Goal: Contribute content

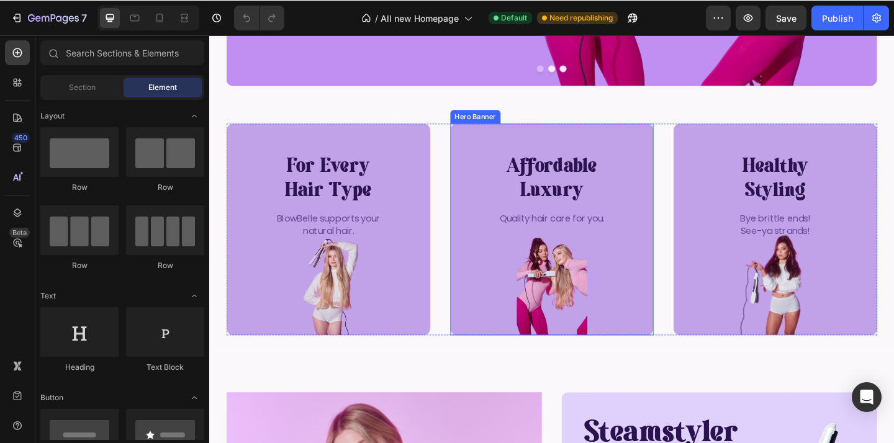
scroll to position [296, 0]
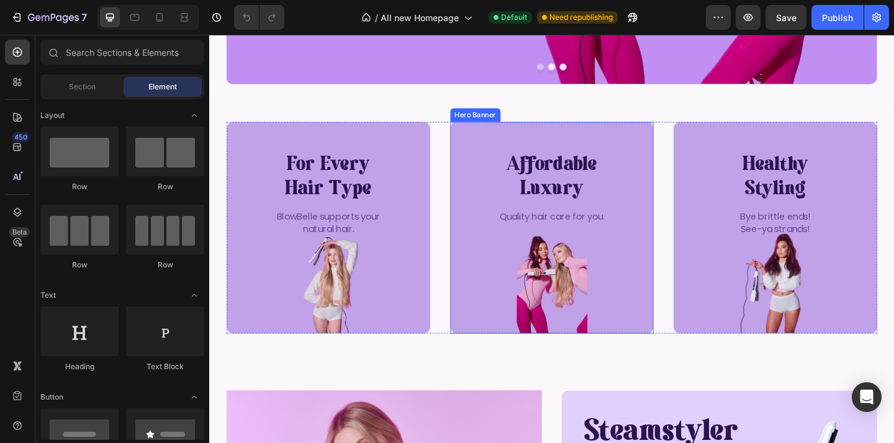
click at [586, 278] on div "Background Image" at bounding box center [582, 245] width 222 height 230
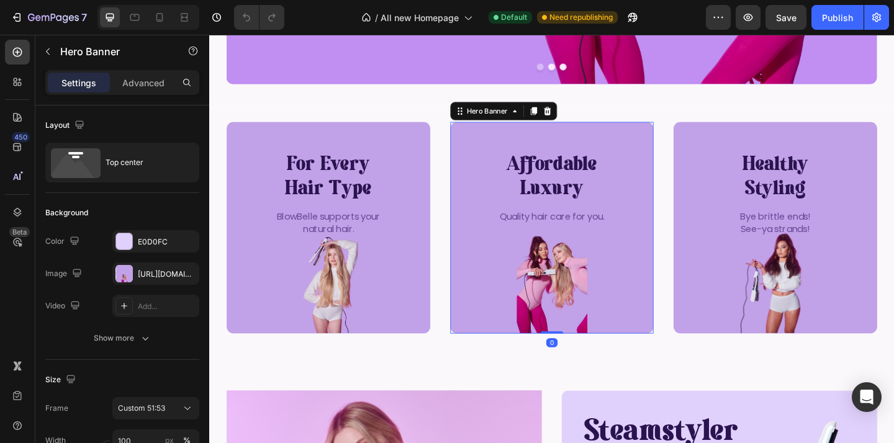
click at [585, 283] on div "Background Image" at bounding box center [582, 245] width 222 height 230
click at [160, 278] on div "[URL][DOMAIN_NAME]" at bounding box center [156, 274] width 36 height 11
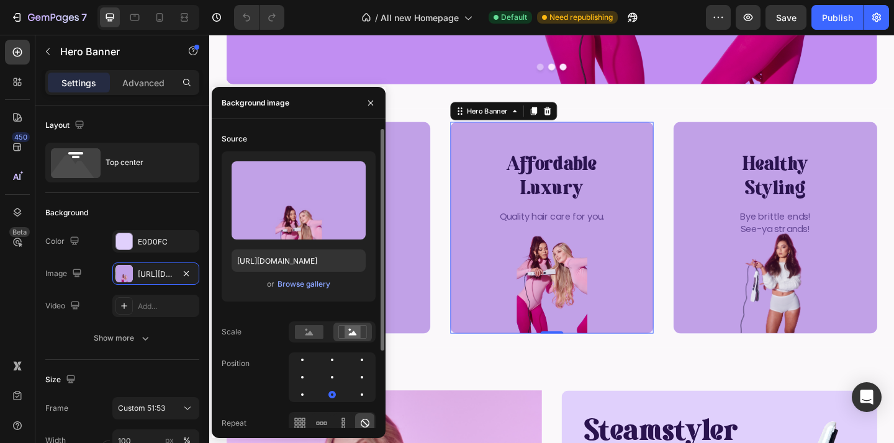
click at [310, 292] on div "Upload Image [URL][DOMAIN_NAME] or Browse gallery" at bounding box center [299, 227] width 154 height 150
click at [318, 282] on div "Browse gallery" at bounding box center [304, 284] width 53 height 11
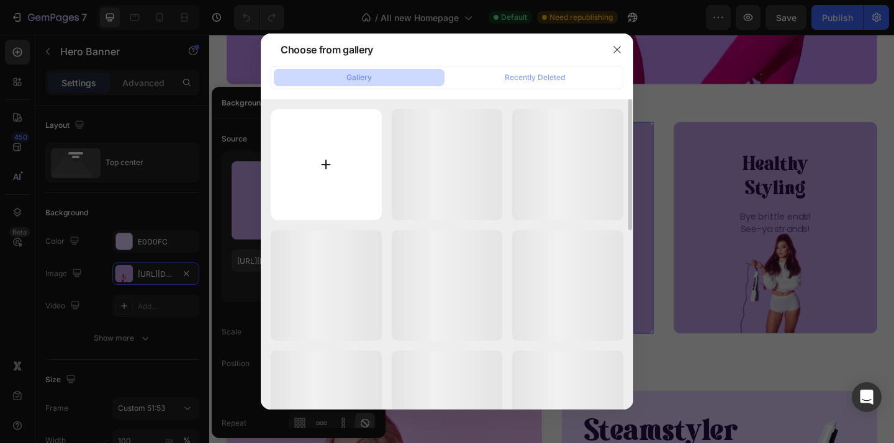
click at [340, 179] on input "file" at bounding box center [326, 164] width 111 height 111
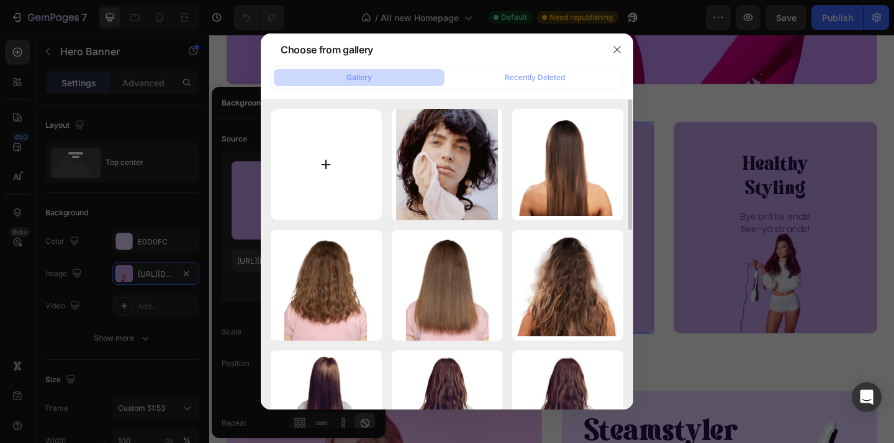
type input "C:\fakepath\Untitled design (8).png"
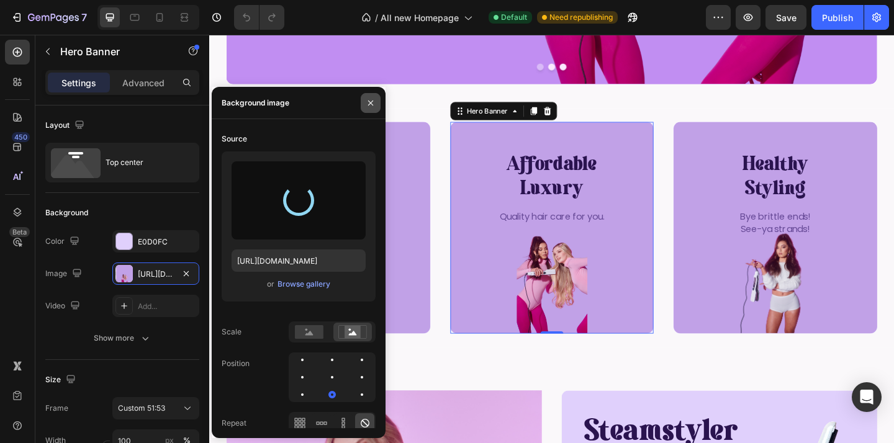
type input "[URL][DOMAIN_NAME]"
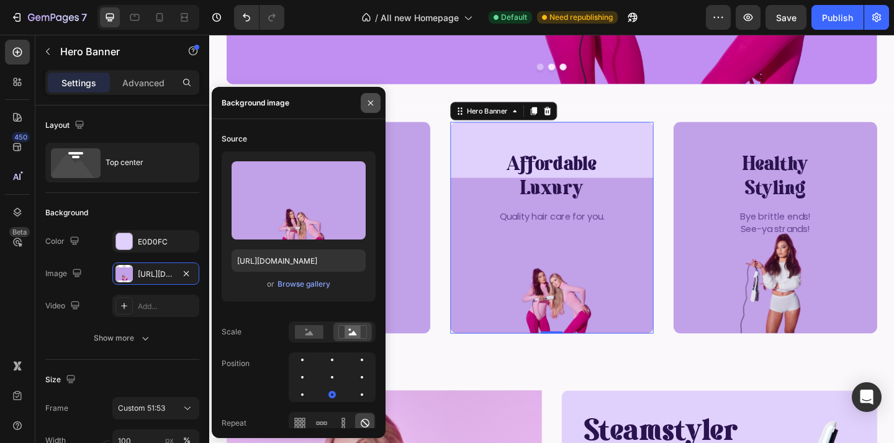
click at [368, 104] on icon "button" at bounding box center [371, 103] width 10 height 10
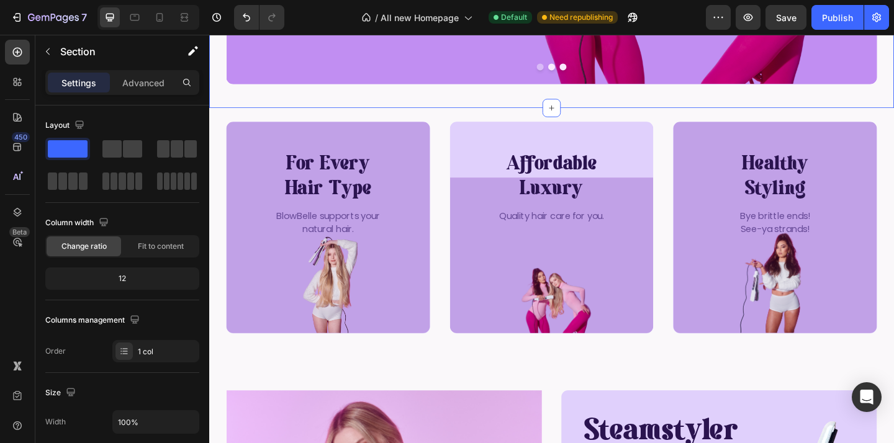
click at [553, 226] on p "Quality hair care for you." at bounding box center [581, 233] width 199 height 14
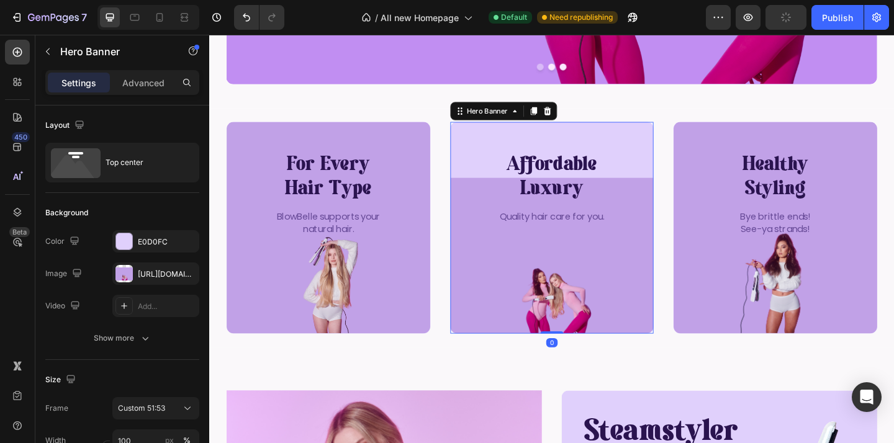
click at [554, 161] on div "affordable luxury Heading Quality hair care for you. Text Block" at bounding box center [582, 190] width 222 height 121
click at [151, 244] on div "E0D0FC" at bounding box center [156, 242] width 36 height 11
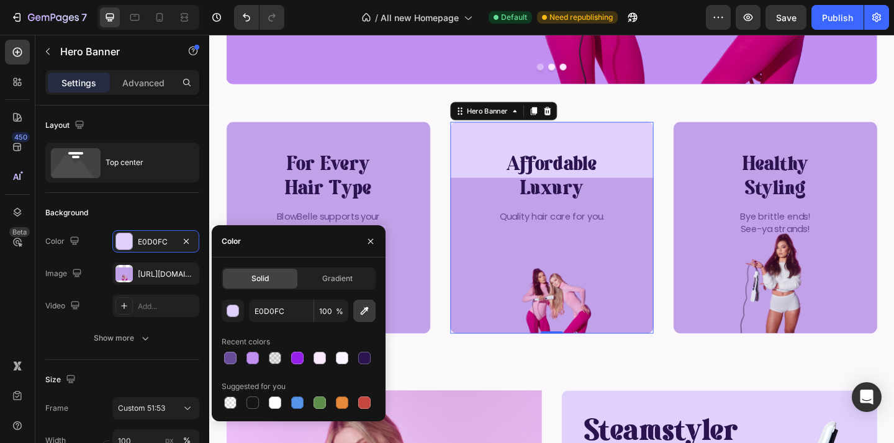
click at [356, 321] on button "button" at bounding box center [364, 311] width 22 height 22
type input "C1A1E7"
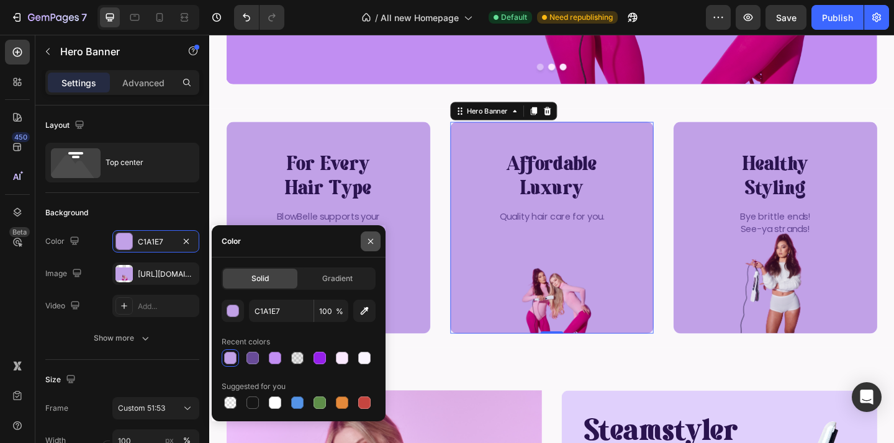
click at [369, 237] on icon "button" at bounding box center [371, 242] width 10 height 10
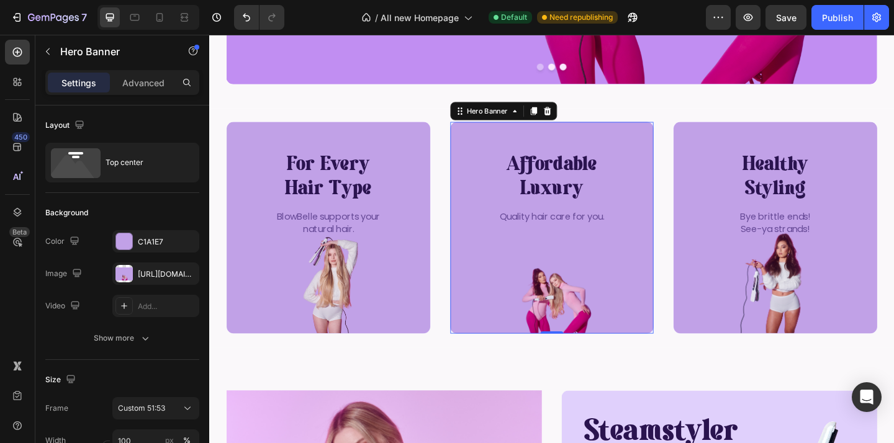
click at [612, 252] on div "Background Image" at bounding box center [582, 245] width 222 height 230
click at [143, 268] on div "[URL][DOMAIN_NAME]" at bounding box center [155, 274] width 87 height 22
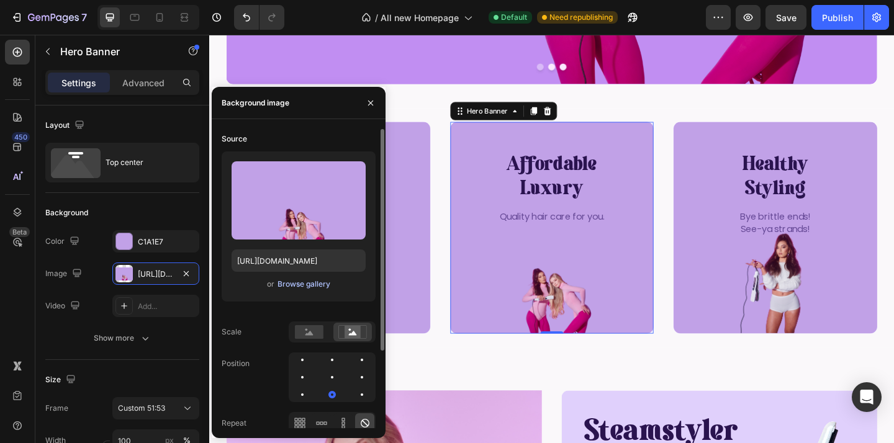
click at [304, 285] on div "Browse gallery" at bounding box center [304, 284] width 53 height 11
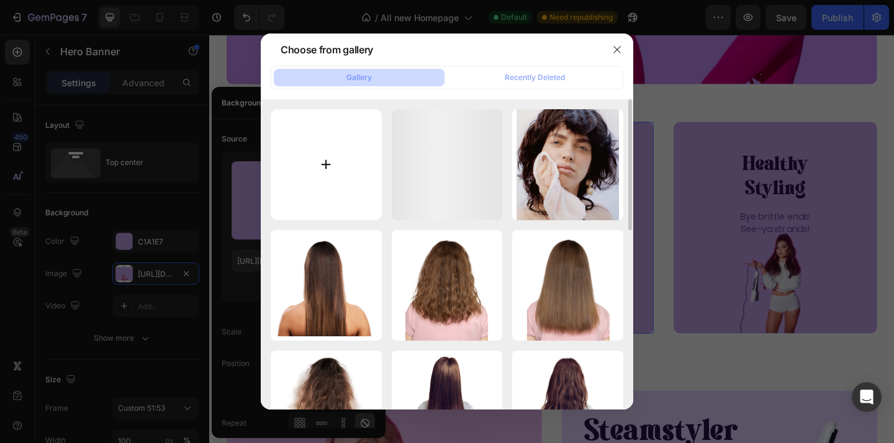
click at [360, 149] on input "file" at bounding box center [326, 164] width 111 height 111
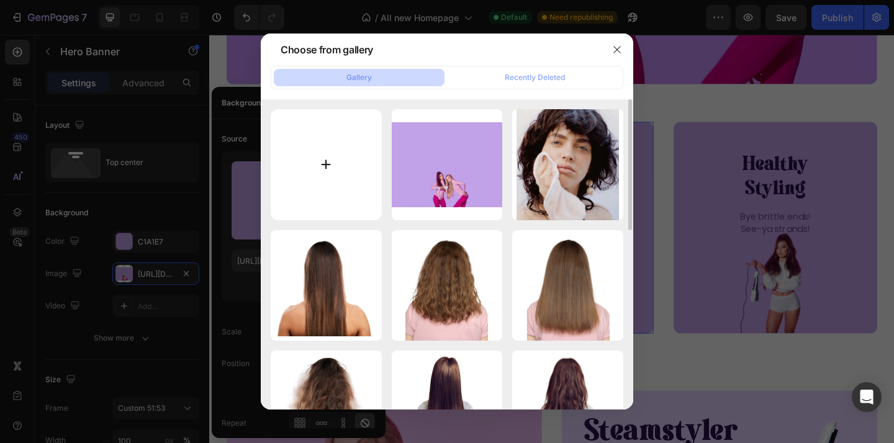
type input "C:\fakepath\Untitled design (8) copy.png"
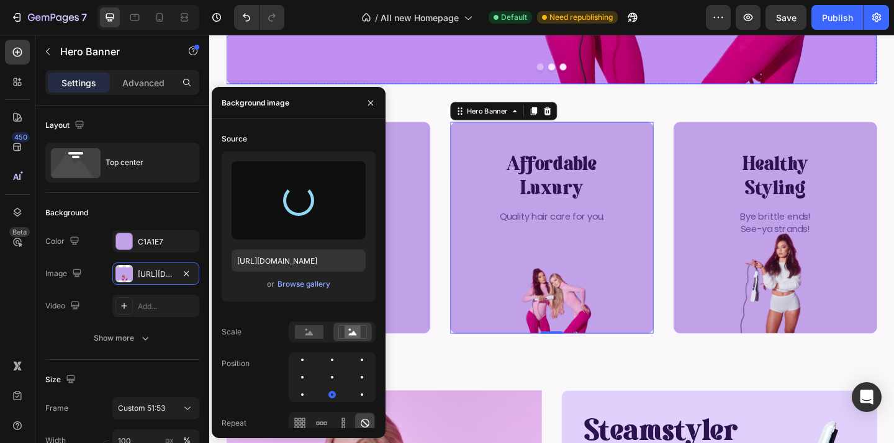
type input "[URL][DOMAIN_NAME]"
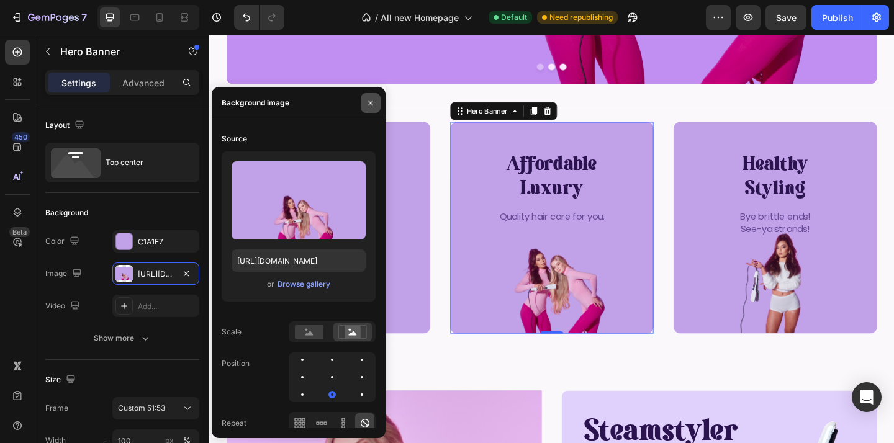
click at [375, 107] on icon "button" at bounding box center [371, 103] width 10 height 10
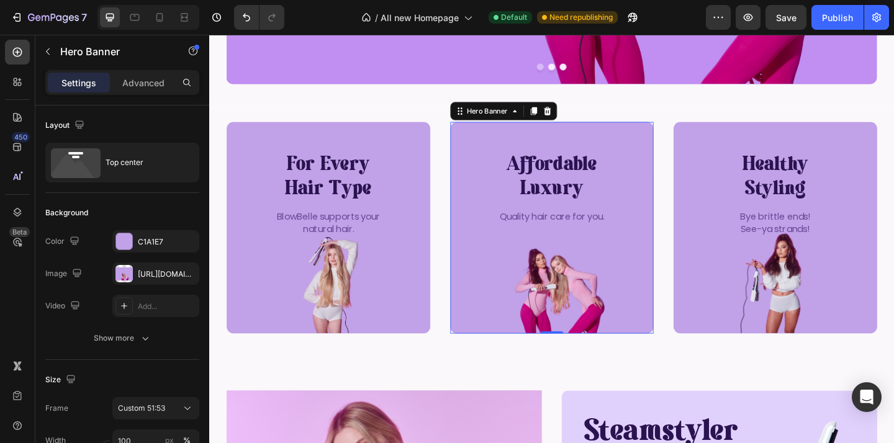
click at [505, 262] on div "Background Image" at bounding box center [582, 245] width 222 height 230
click at [159, 273] on div "[URL][DOMAIN_NAME]" at bounding box center [156, 274] width 36 height 11
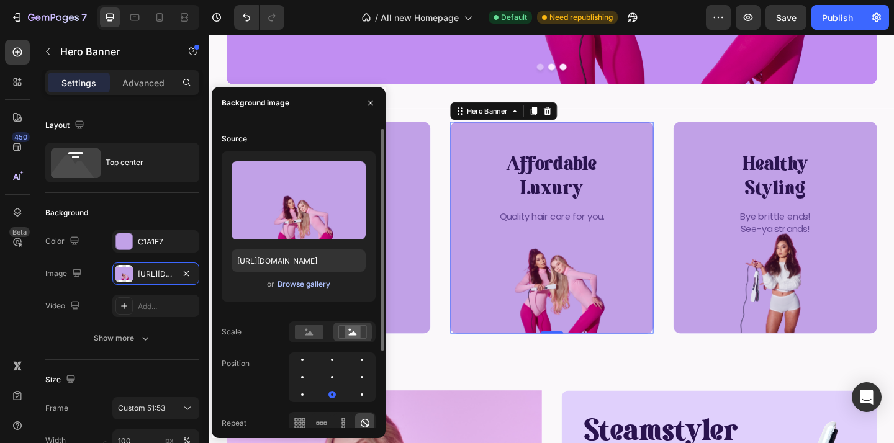
click at [315, 282] on div "Browse gallery" at bounding box center [304, 284] width 53 height 11
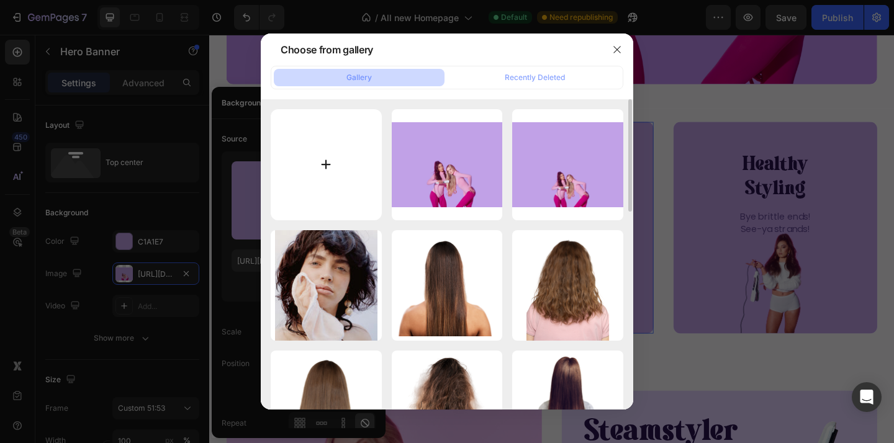
click at [327, 142] on input "file" at bounding box center [326, 164] width 111 height 111
type input "C:\fakepath\Untitled design (8) copy 2.png"
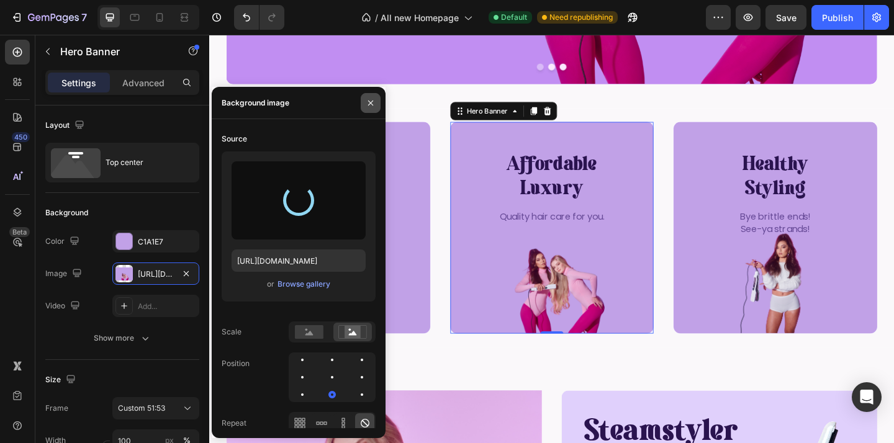
type input "[URL][DOMAIN_NAME]"
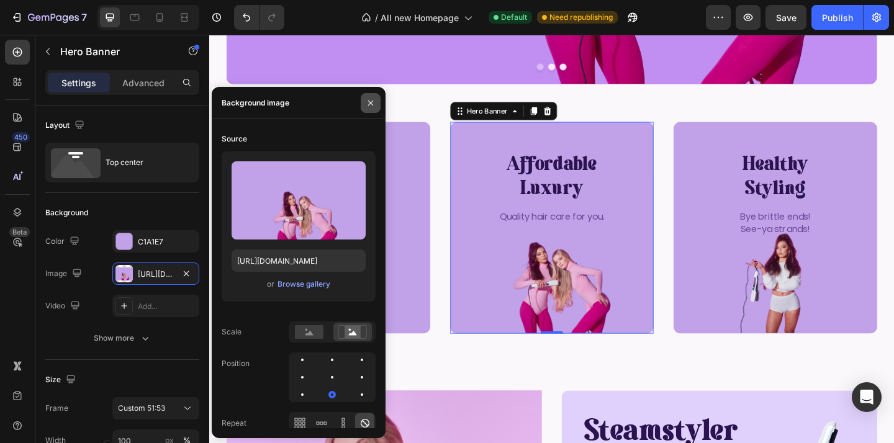
click at [373, 108] on button "button" at bounding box center [371, 103] width 20 height 20
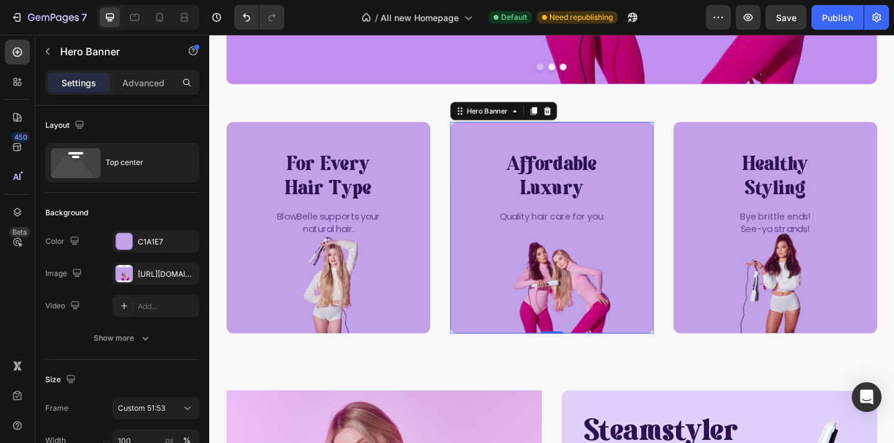
click at [498, 248] on div "affordable luxury Heading Quality hair care for you. Text Block" at bounding box center [582, 190] width 222 height 121
click at [164, 280] on div "[URL][DOMAIN_NAME]" at bounding box center [155, 274] width 87 height 22
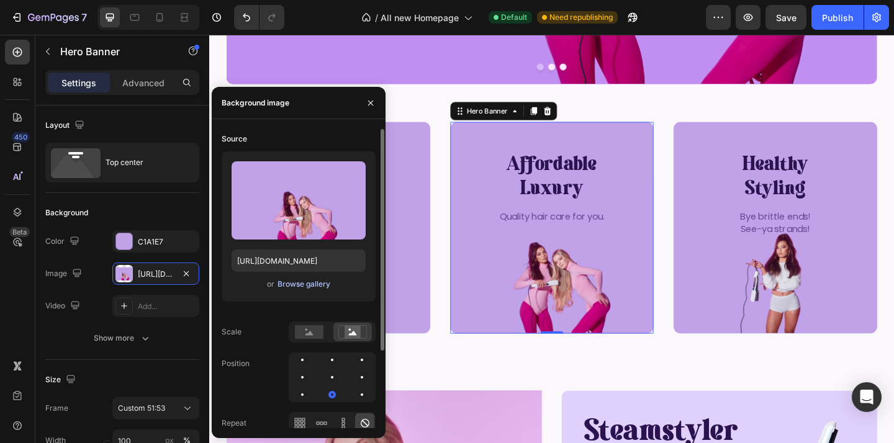
click at [305, 286] on div "Browse gallery" at bounding box center [304, 284] width 53 height 11
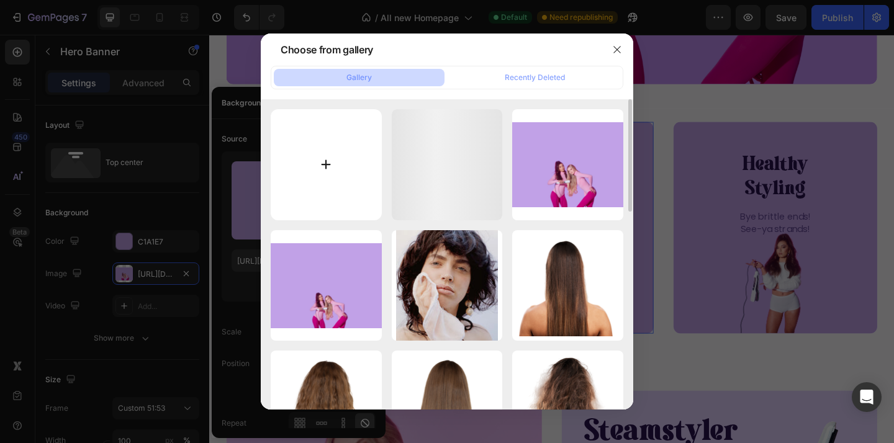
click at [353, 149] on input "file" at bounding box center [326, 164] width 111 height 111
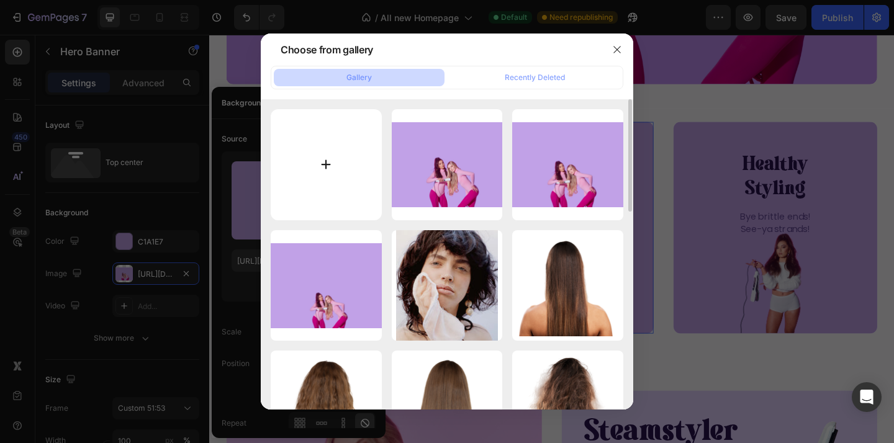
type input "C:\fakepath\Untitled design (8) copy 3.png"
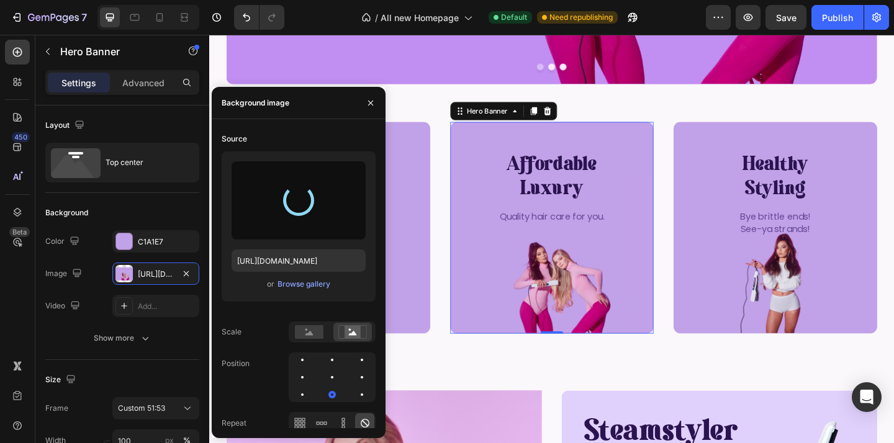
type input "[URL][DOMAIN_NAME]"
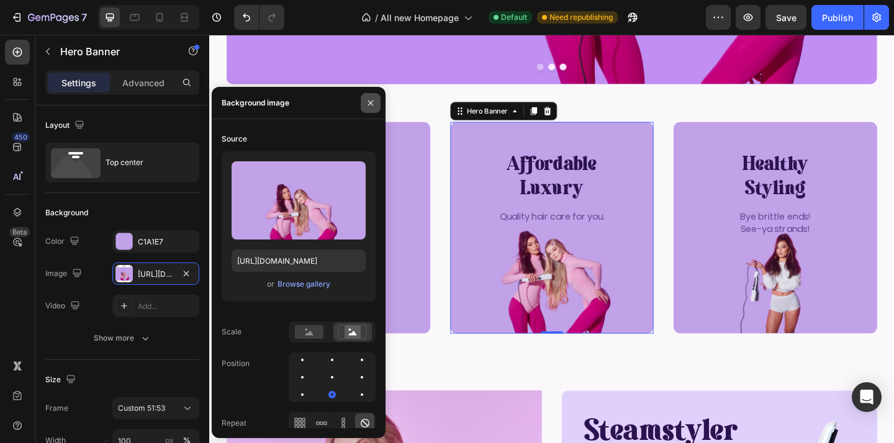
click at [374, 107] on icon "button" at bounding box center [371, 103] width 10 height 10
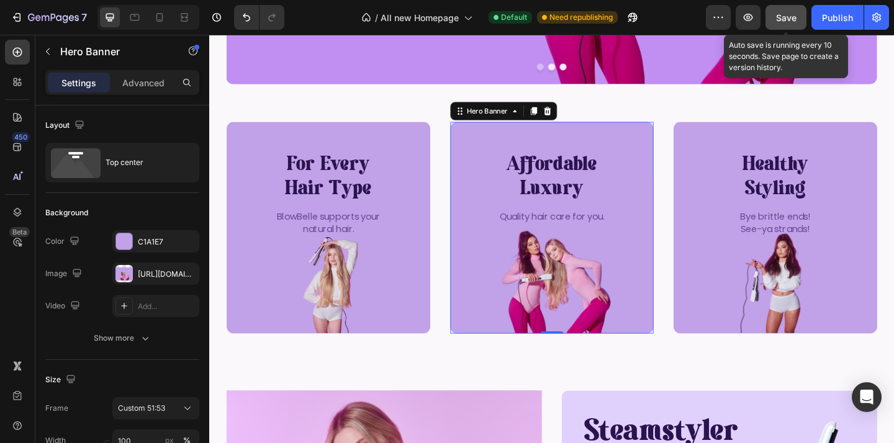
click at [794, 27] on button "Save" at bounding box center [786, 17] width 41 height 25
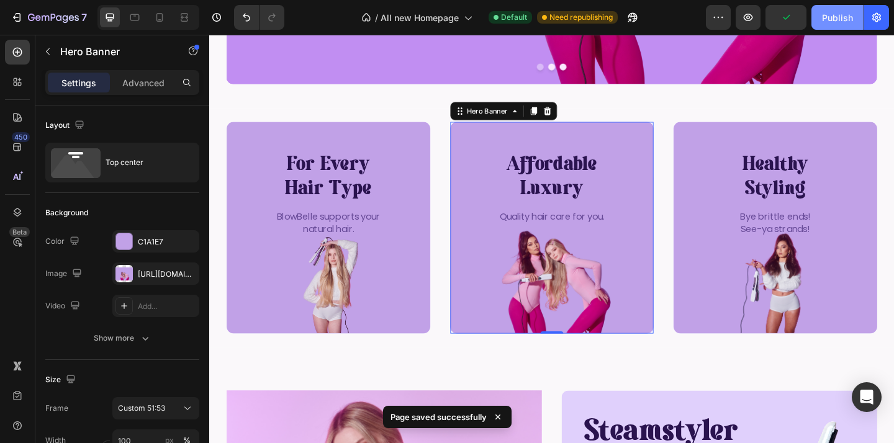
click at [825, 24] on button "Publish" at bounding box center [838, 17] width 52 height 25
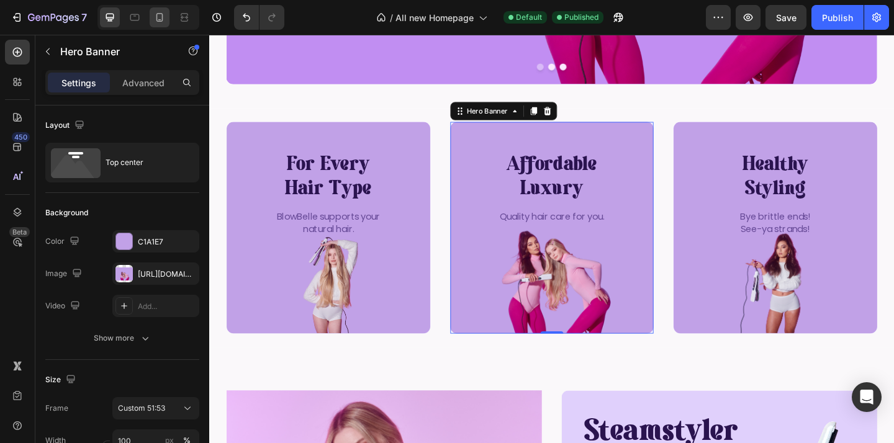
click at [160, 23] on div at bounding box center [160, 17] width 20 height 20
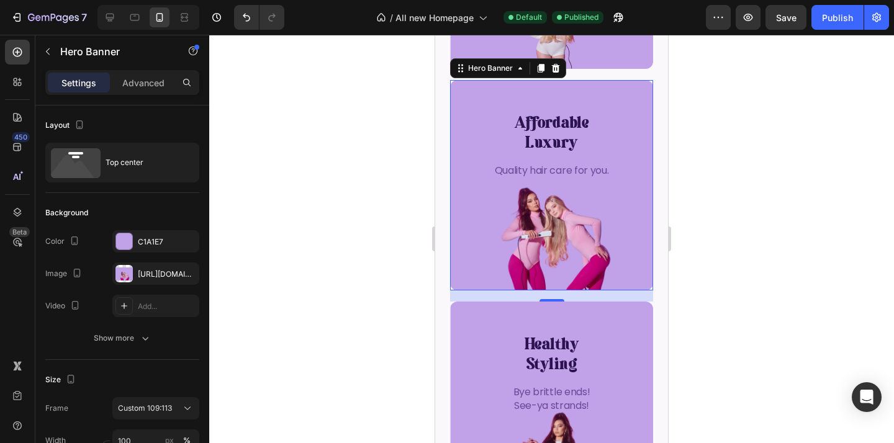
scroll to position [571, 0]
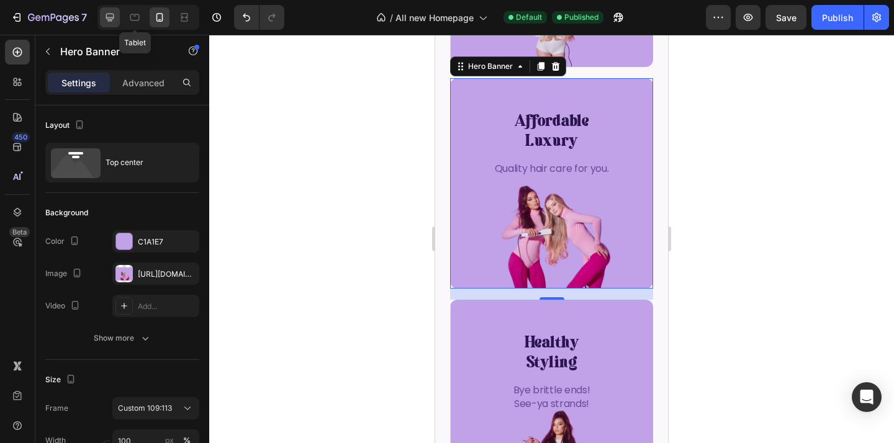
click at [114, 19] on icon at bounding box center [110, 17] width 12 height 12
type input "1200"
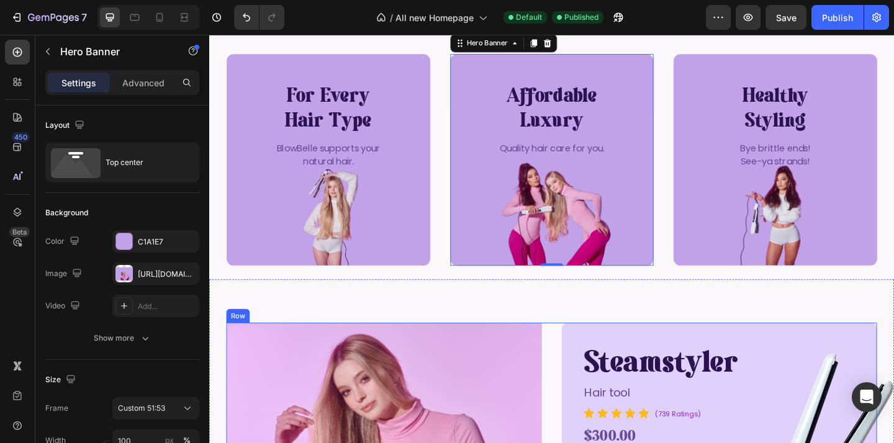
scroll to position [349, 0]
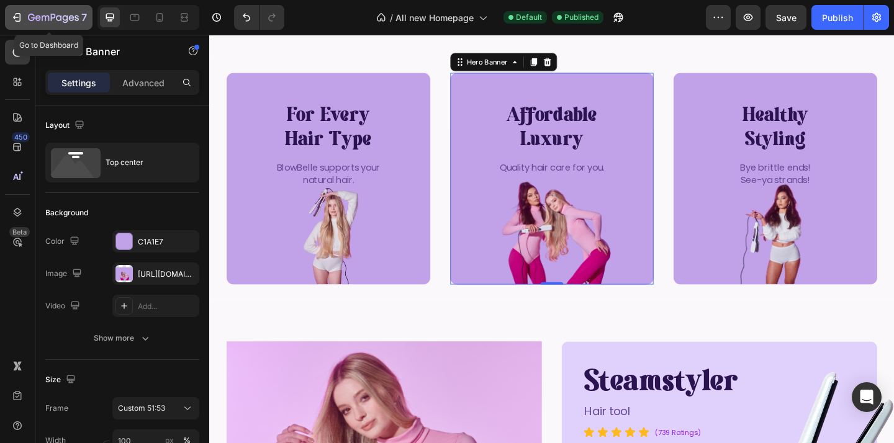
click at [80, 17] on div "7" at bounding box center [57, 17] width 59 height 15
